Goal: Transaction & Acquisition: Purchase product/service

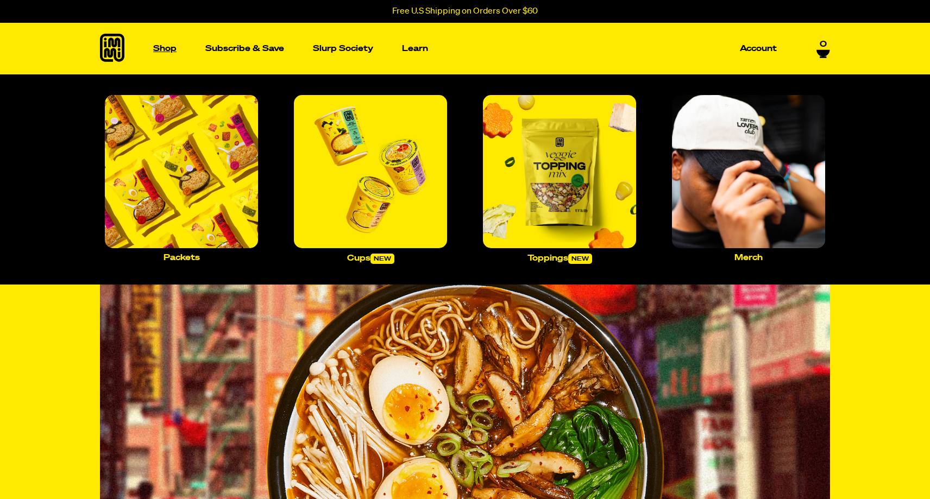
click at [163, 51] on p "Shop" at bounding box center [164, 49] width 23 height 8
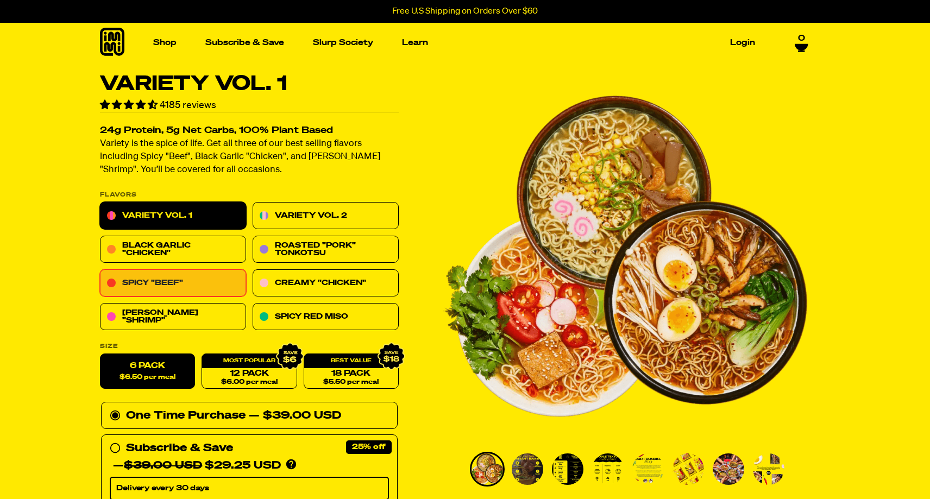
click at [176, 278] on link "Spicy "Beef"" at bounding box center [173, 283] width 146 height 27
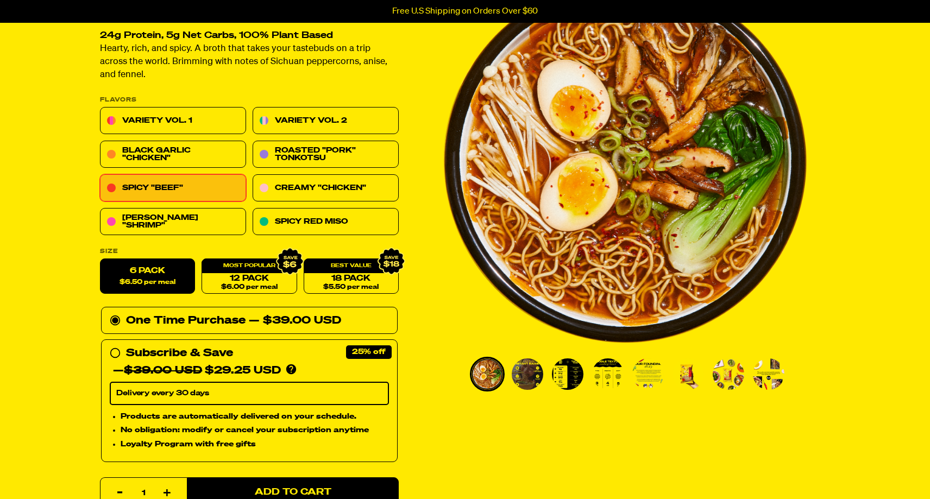
scroll to position [177, 0]
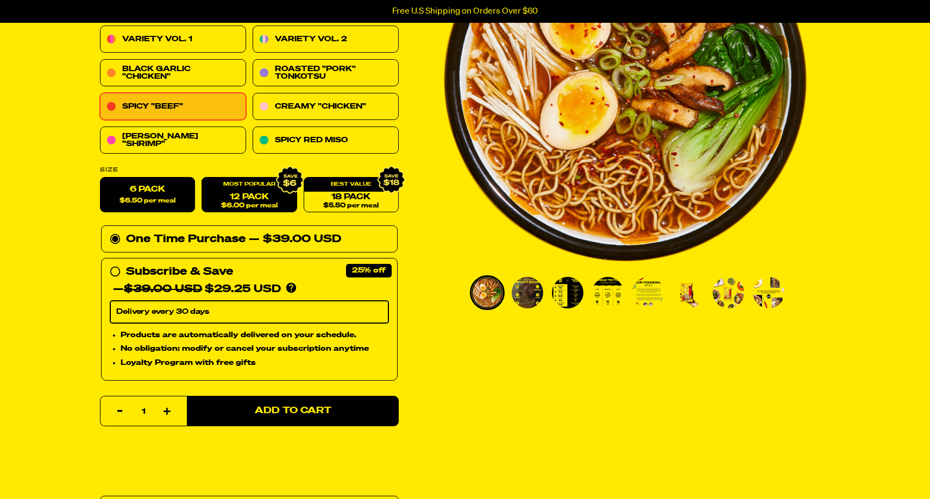
click at [238, 203] on span "$6.00 per meal" at bounding box center [249, 206] width 57 height 7
radio input "false"
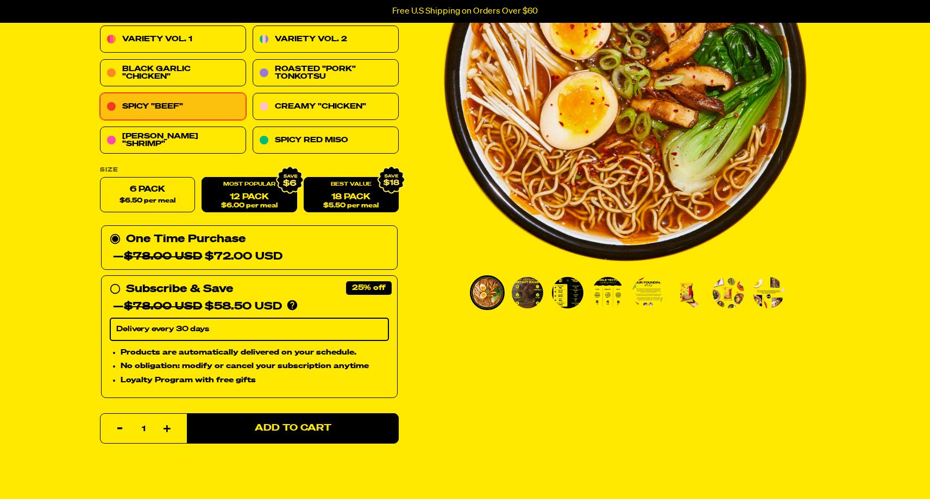
click at [332, 203] on span "$5.50 per meal" at bounding box center [350, 206] width 55 height 7
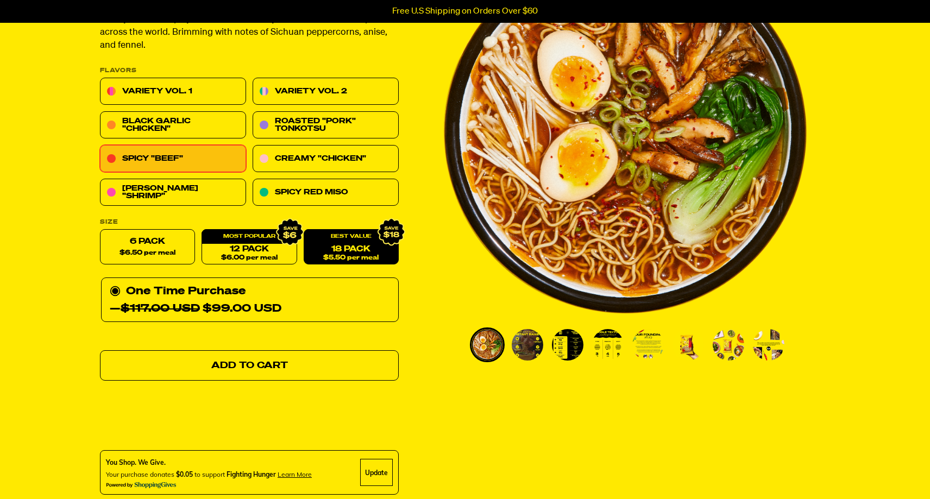
scroll to position [113, 0]
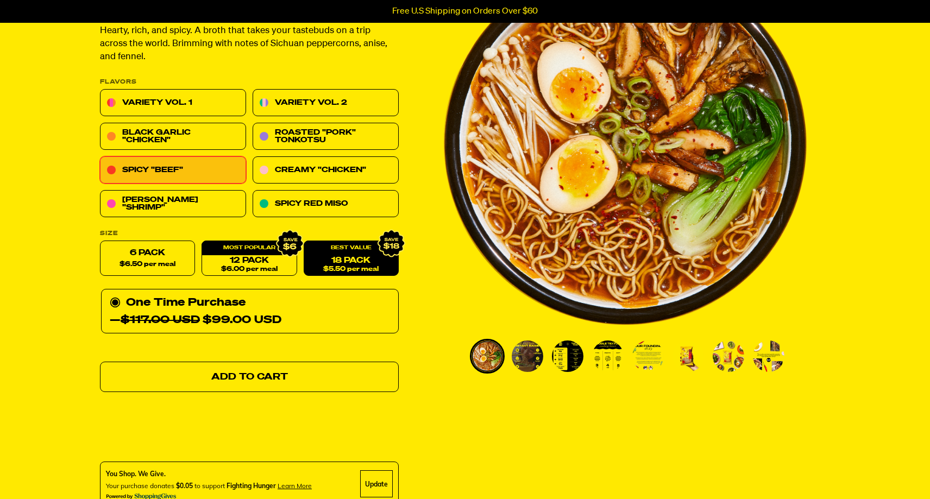
click at [294, 371] on link "Add to Cart" at bounding box center [249, 378] width 299 height 30
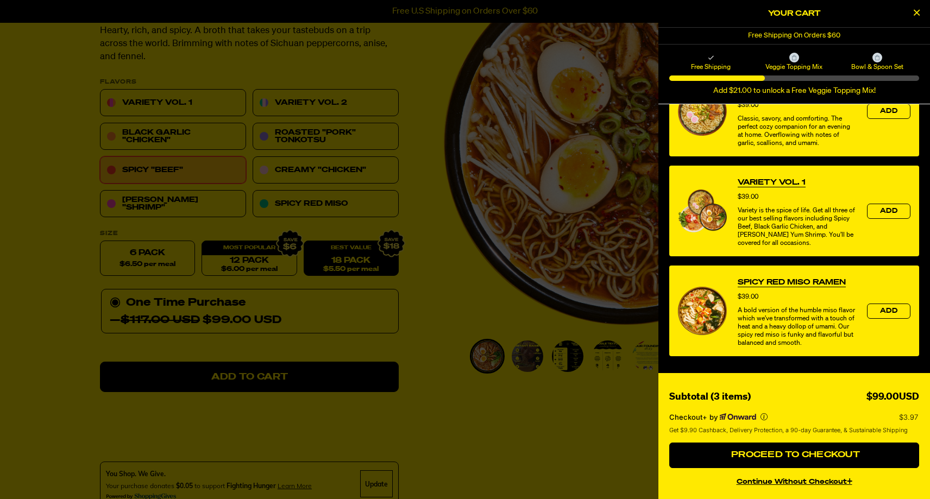
scroll to position [302, 0]
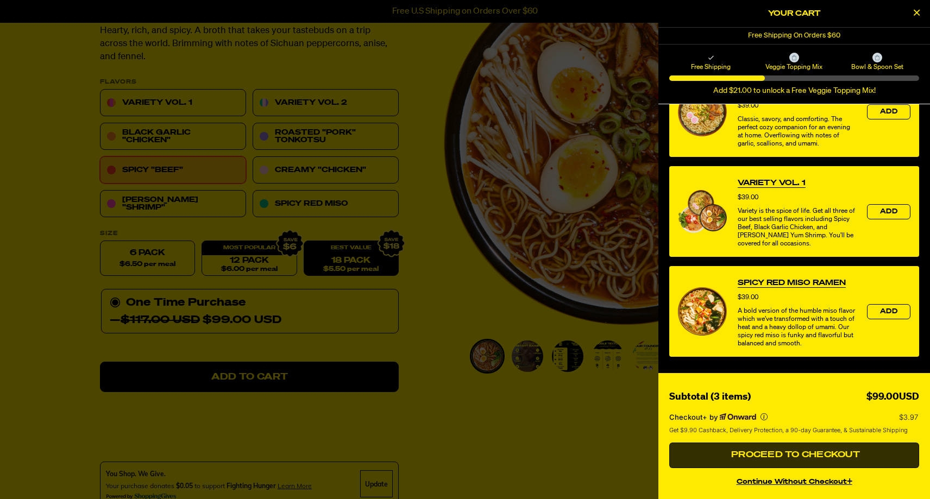
click at [760, 450] on button "Proceed to Checkout" at bounding box center [795, 456] width 250 height 26
